Goal: Transaction & Acquisition: Purchase product/service

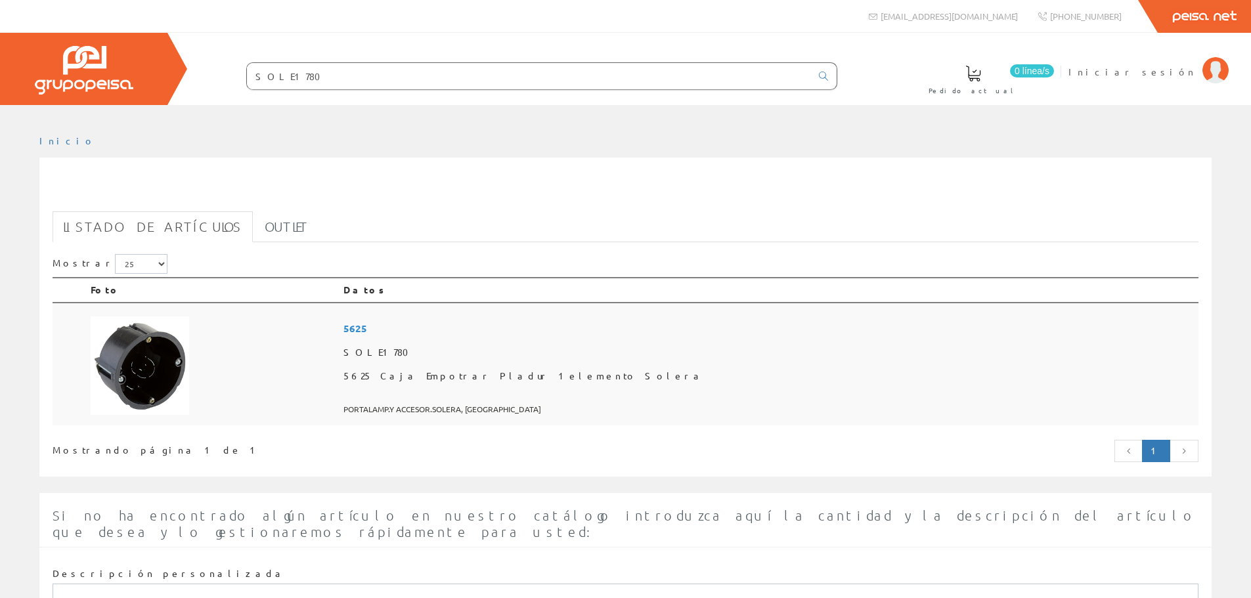
click at [503, 332] on span "5625" at bounding box center [768, 328] width 850 height 24
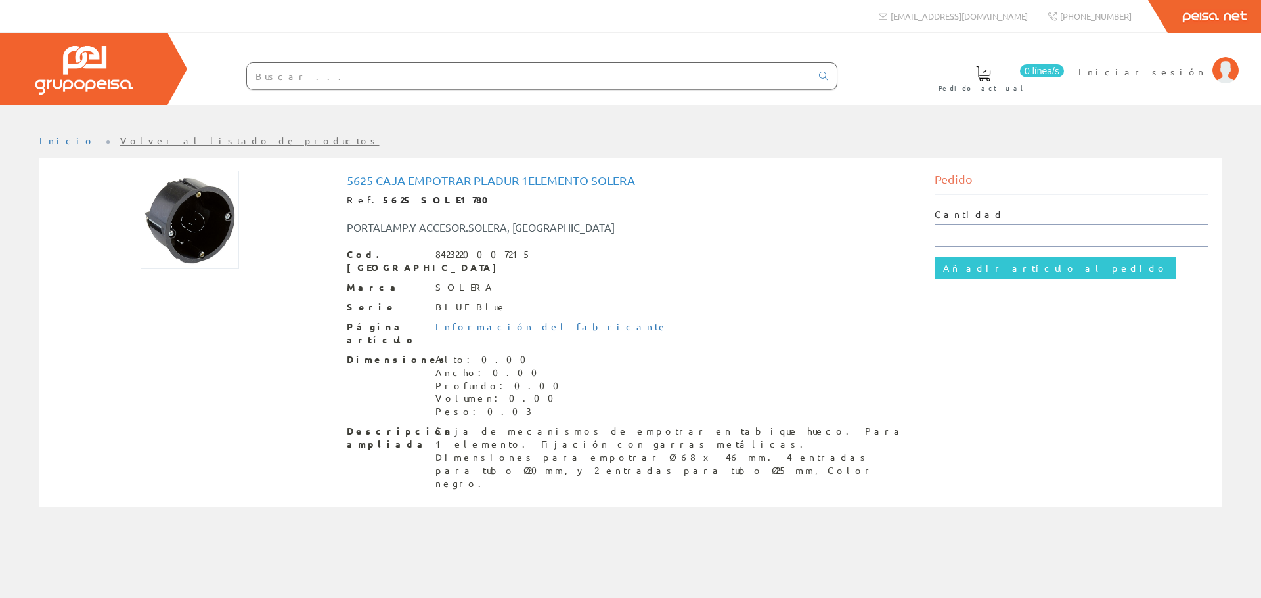
click at [988, 230] on input "text" at bounding box center [1071, 236] width 274 height 22
type input "1"
click at [987, 274] on input "Añadir artículo al pedido" at bounding box center [1055, 268] width 242 height 22
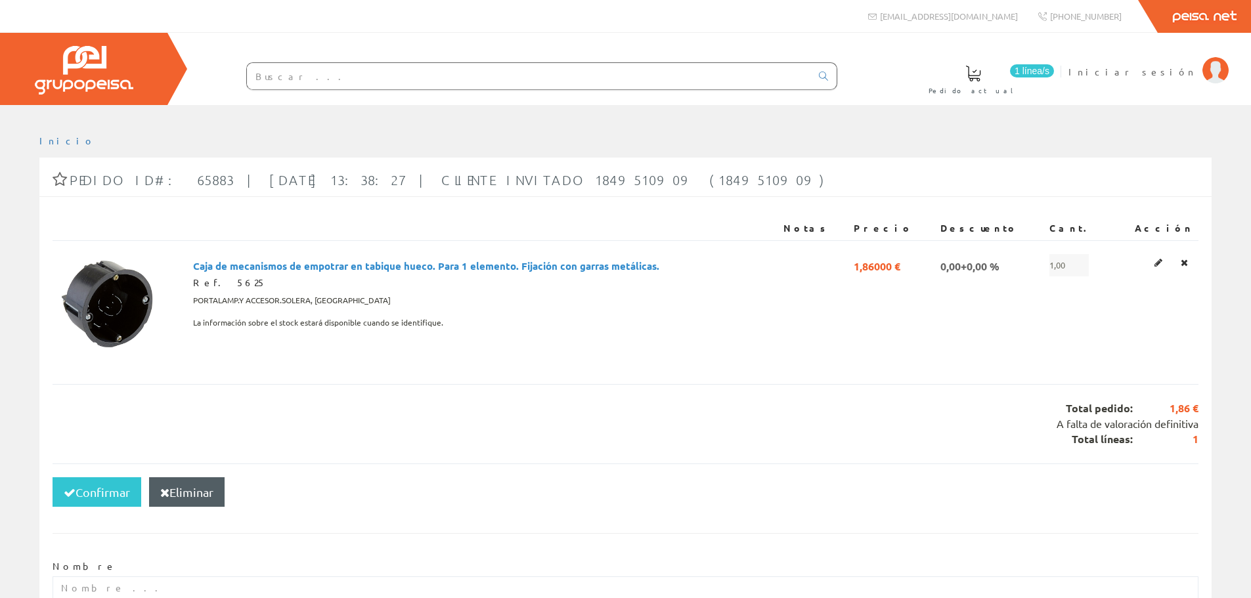
click at [338, 69] on input "text" at bounding box center [529, 76] width 564 height 26
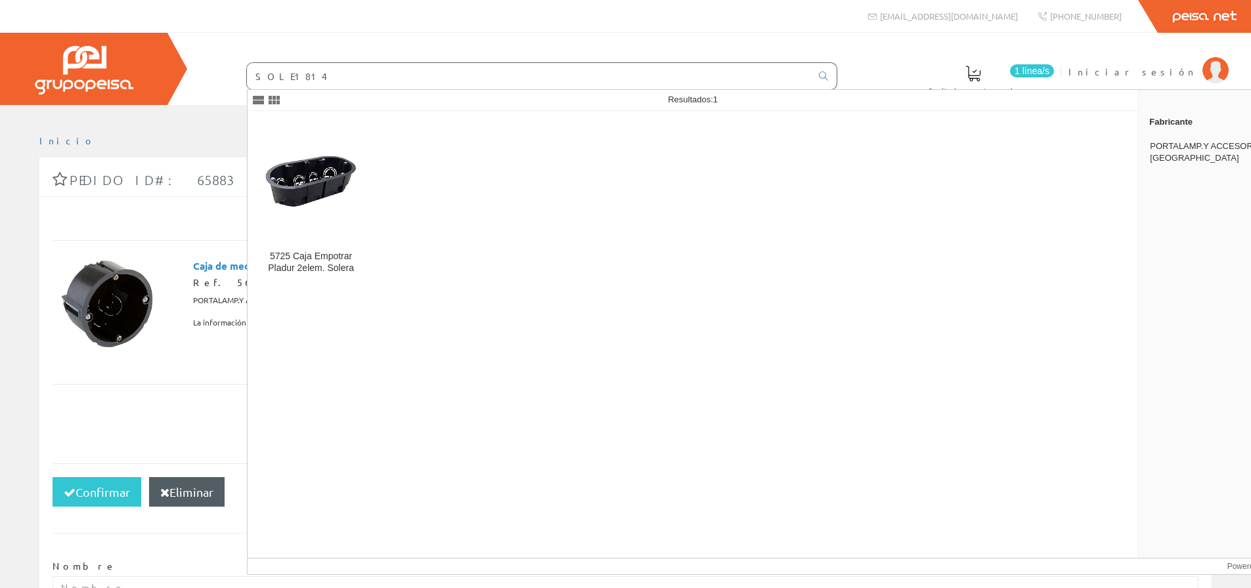
type input "SOLE1814"
click at [330, 215] on img at bounding box center [311, 181] width 106 height 106
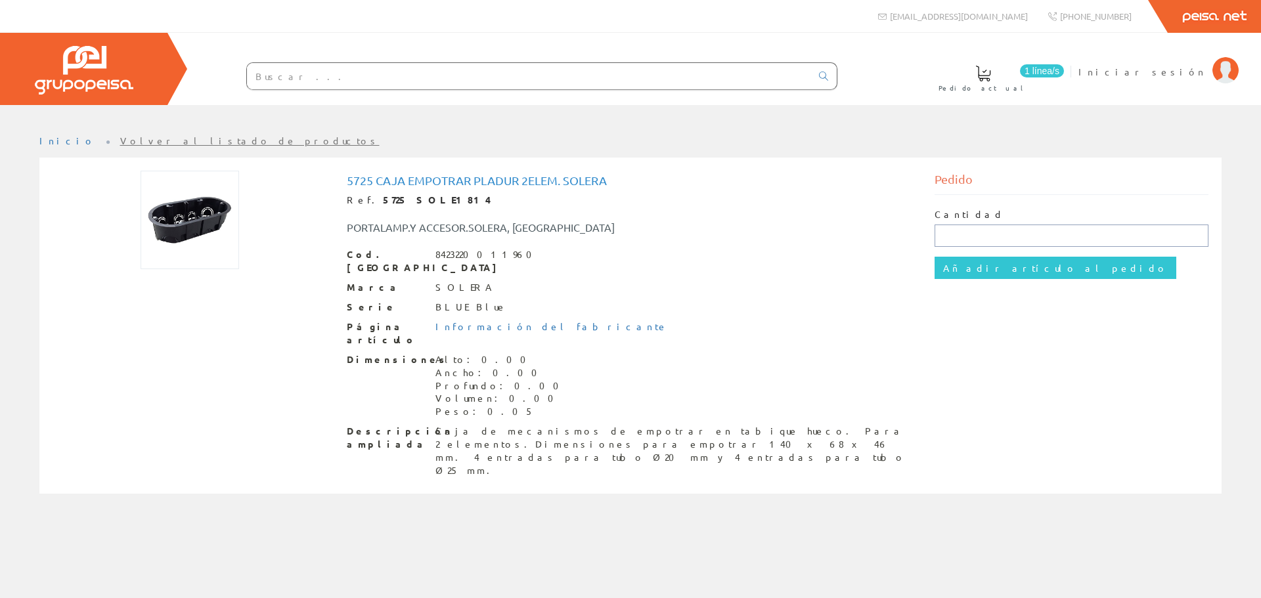
click at [995, 238] on input "text" at bounding box center [1071, 236] width 274 height 22
type input "1"
click at [991, 270] on input "Añadir artículo al pedido" at bounding box center [1055, 268] width 242 height 22
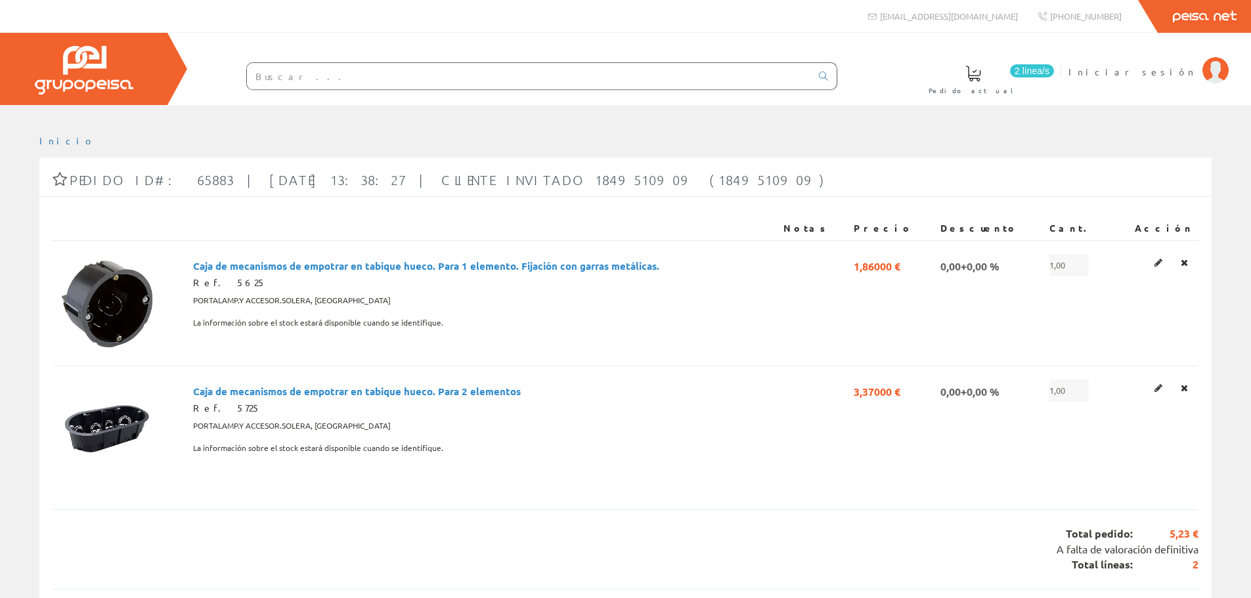
click at [416, 60] on div at bounding box center [515, 71] width 643 height 35
click at [412, 68] on input "text" at bounding box center [529, 76] width 564 height 26
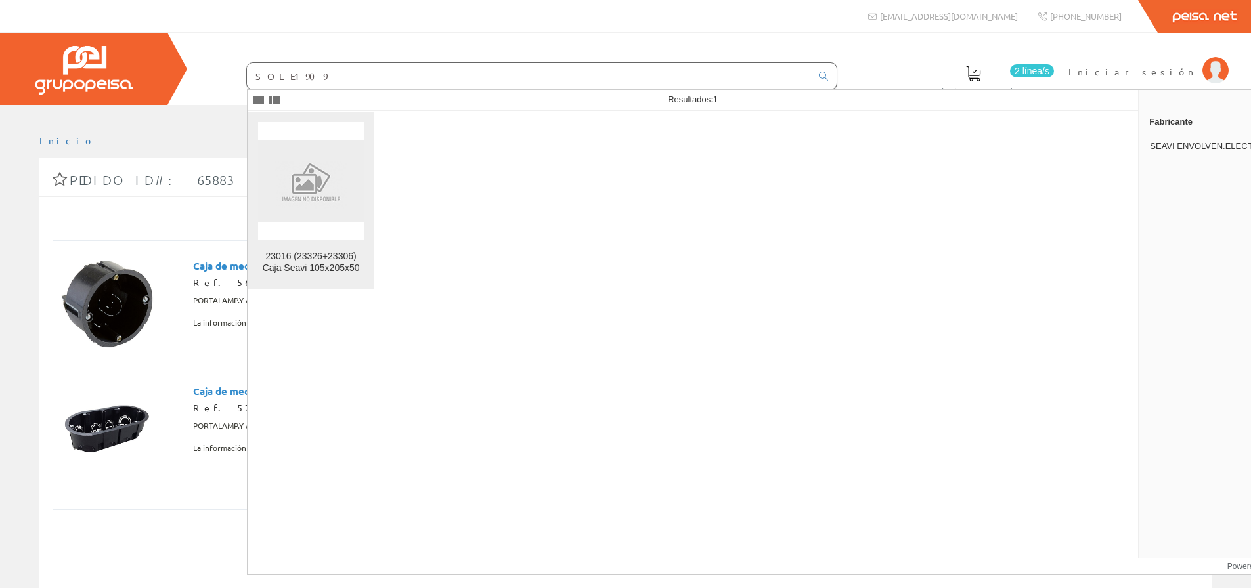
type input "SOLE1909"
click at [330, 267] on div "23016 (23326+23306) Caja Seavi 105x205x50" at bounding box center [311, 263] width 106 height 24
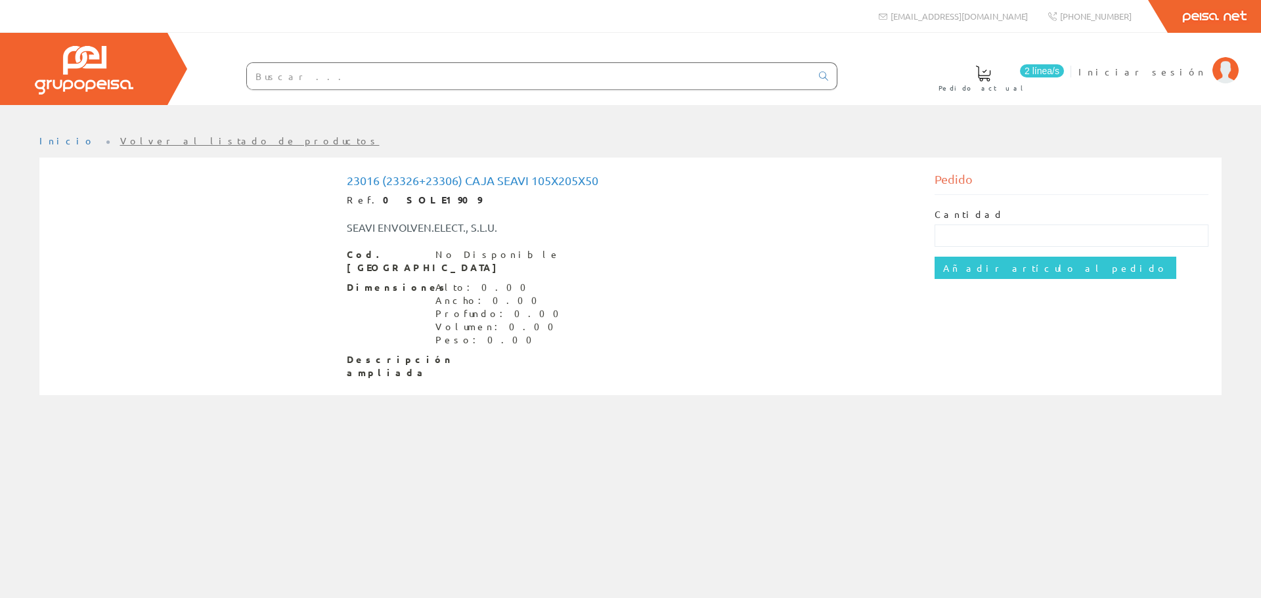
click at [997, 223] on div "Cantidad" at bounding box center [1071, 227] width 274 height 39
click at [993, 249] on div "Cantidad Añadir artículo al pedido" at bounding box center [1071, 243] width 274 height 97
click at [999, 239] on input "text" at bounding box center [1071, 236] width 274 height 22
type input "1"
click at [1013, 265] on input "Añadir artículo al pedido" at bounding box center [1055, 268] width 242 height 22
